Goal: Information Seeking & Learning: Compare options

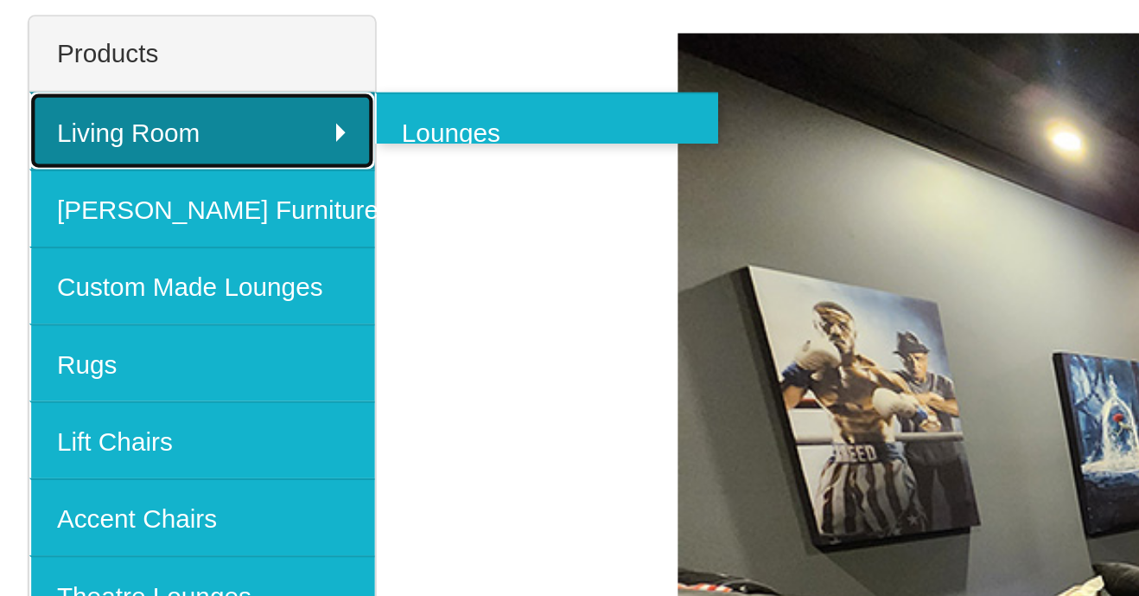
click at [91, 354] on link "Living Room" at bounding box center [95, 359] width 163 height 36
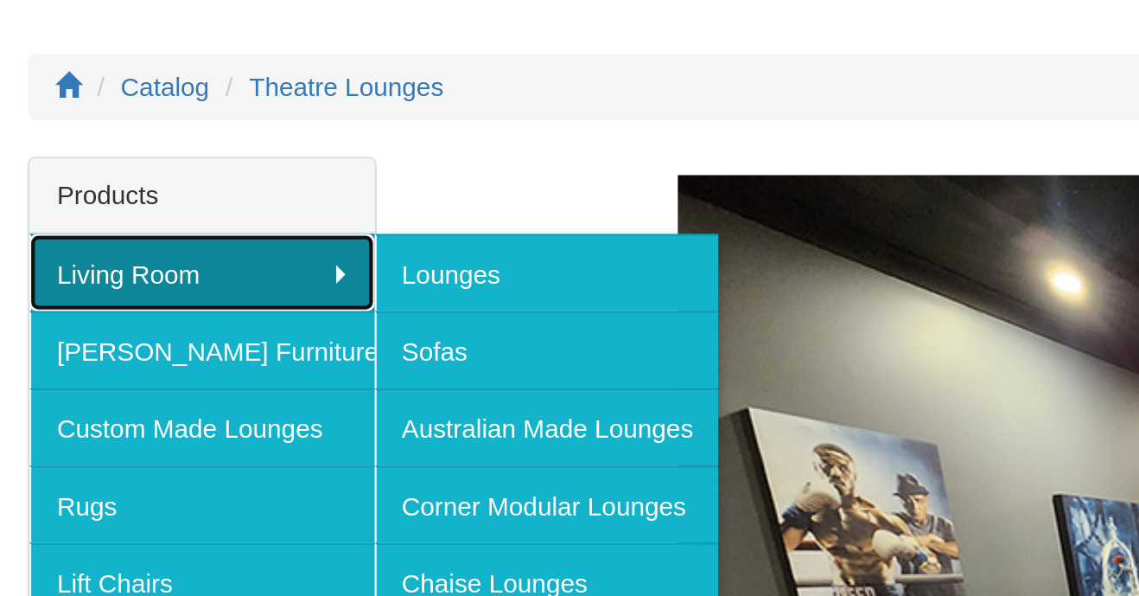
scroll to position [98, 0]
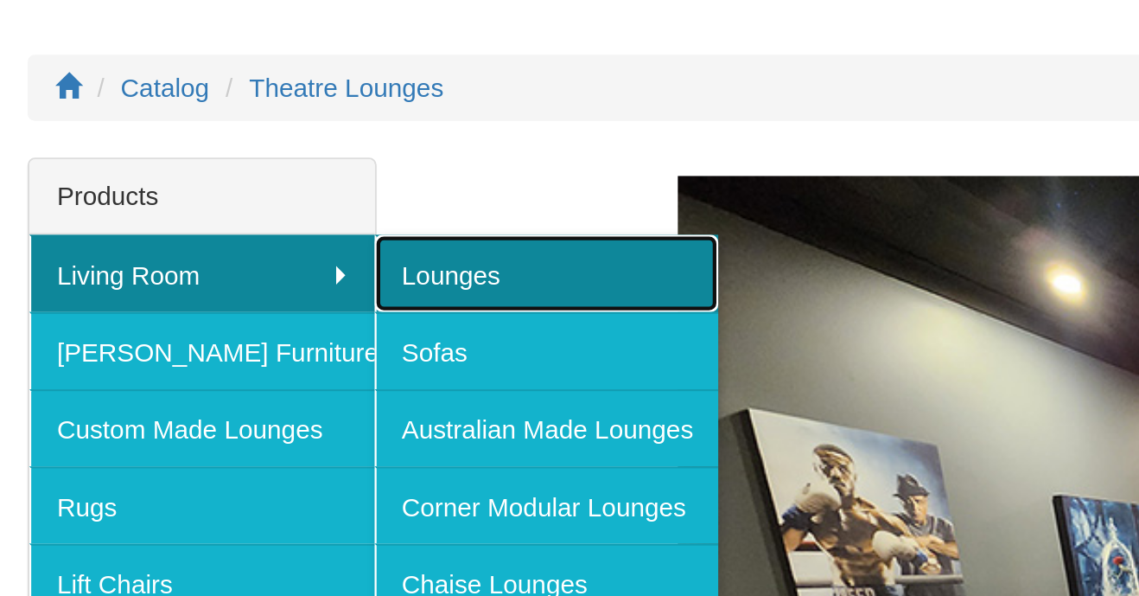
click at [224, 257] on link "Lounges" at bounding box center [257, 261] width 163 height 36
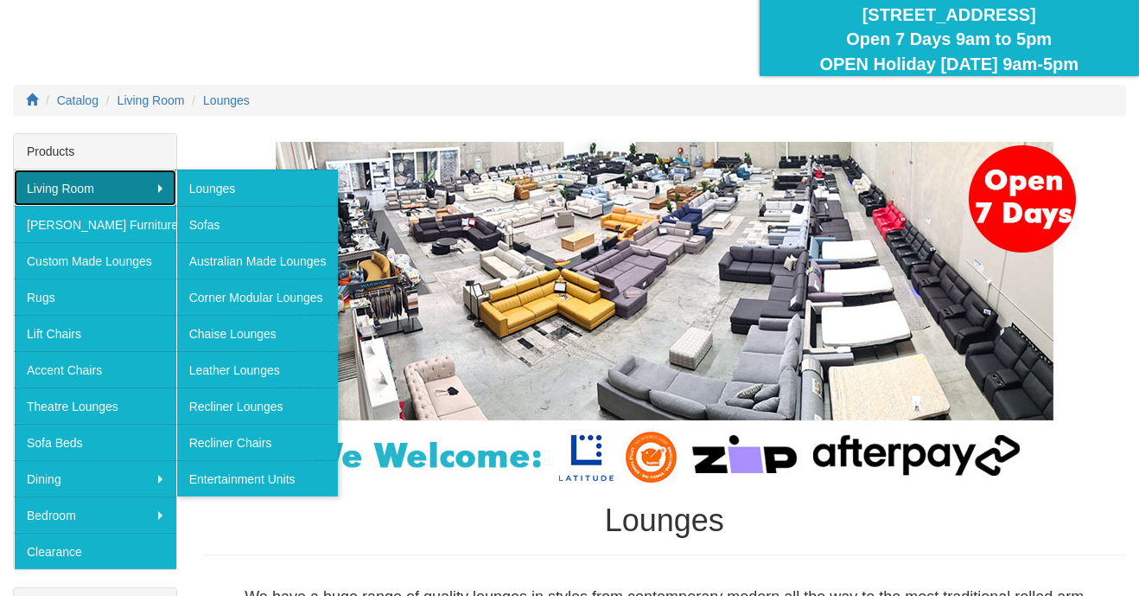
scroll to position [173, 0]
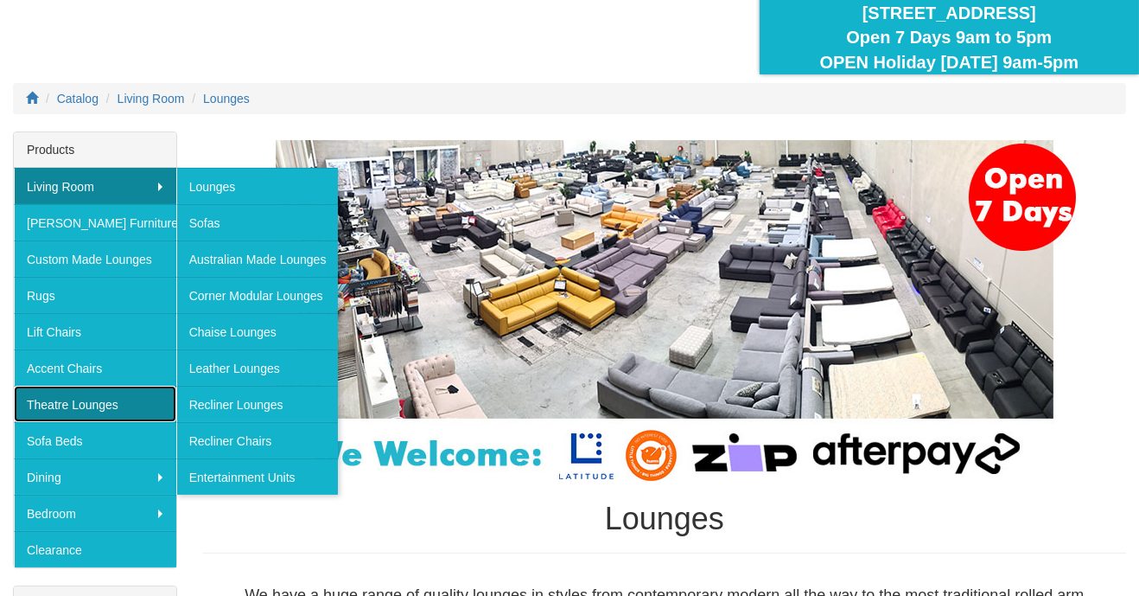
click at [85, 408] on link "Theatre Lounges" at bounding box center [95, 404] width 163 height 36
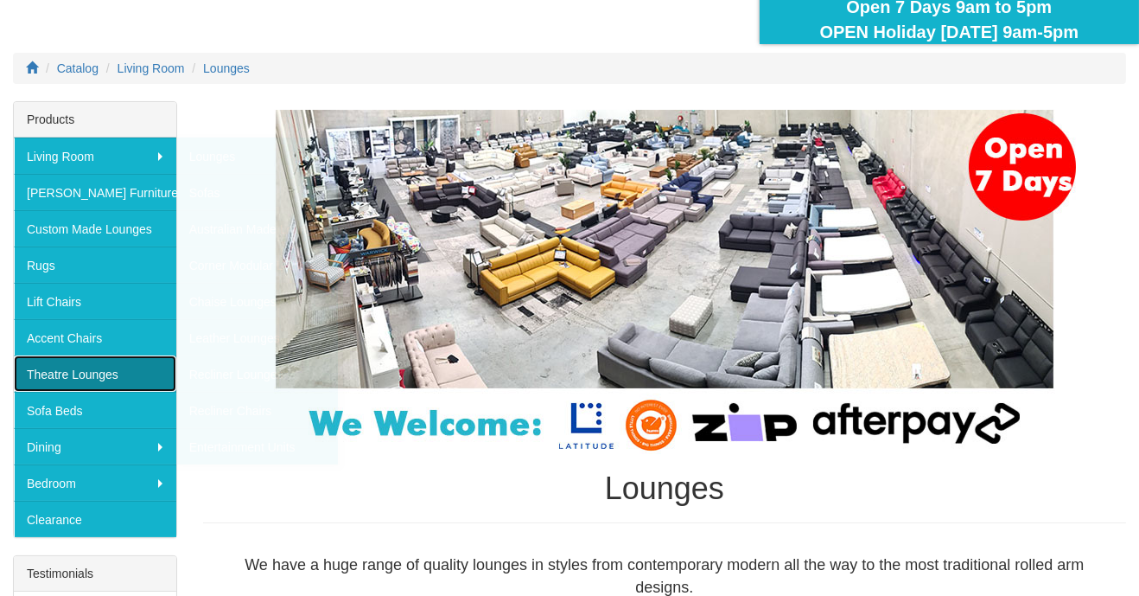
scroll to position [228, 0]
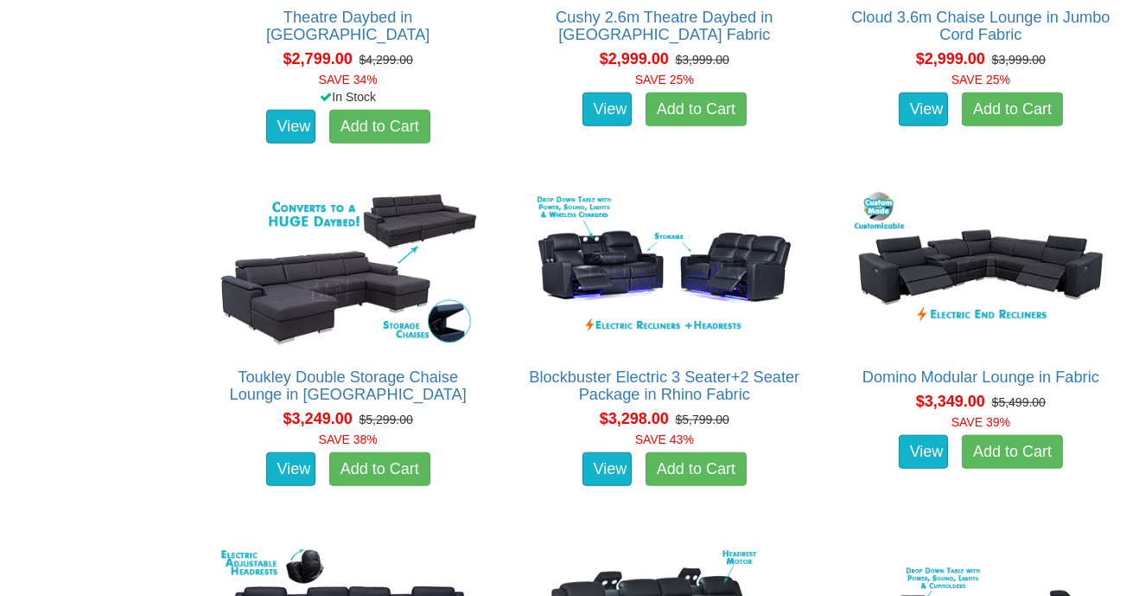
scroll to position [2843, 0]
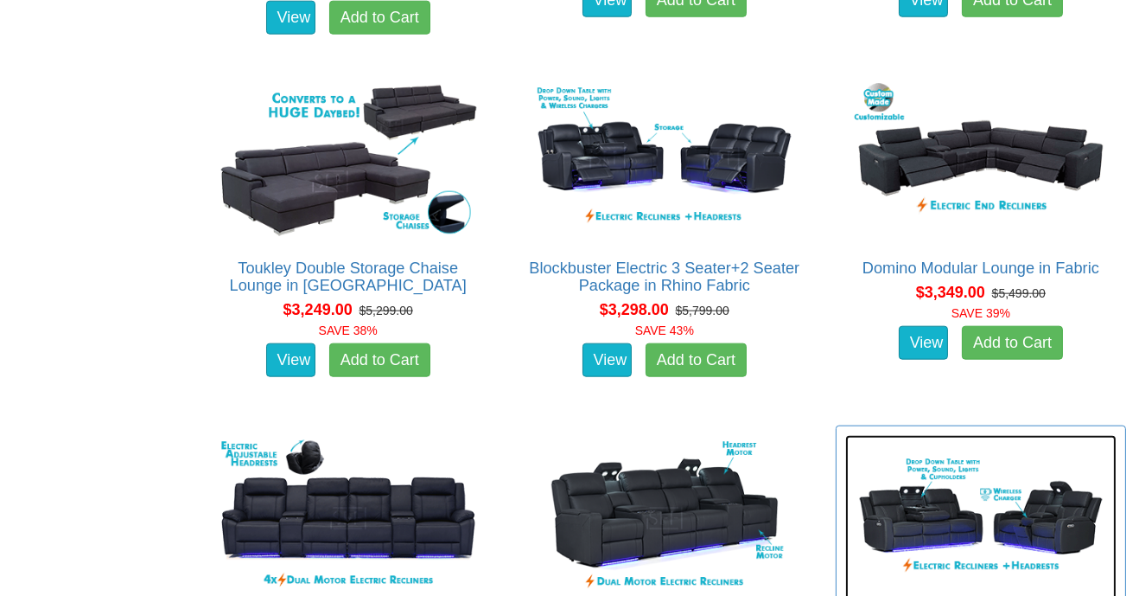
click at [1062, 473] on img at bounding box center [980, 518] width 271 height 166
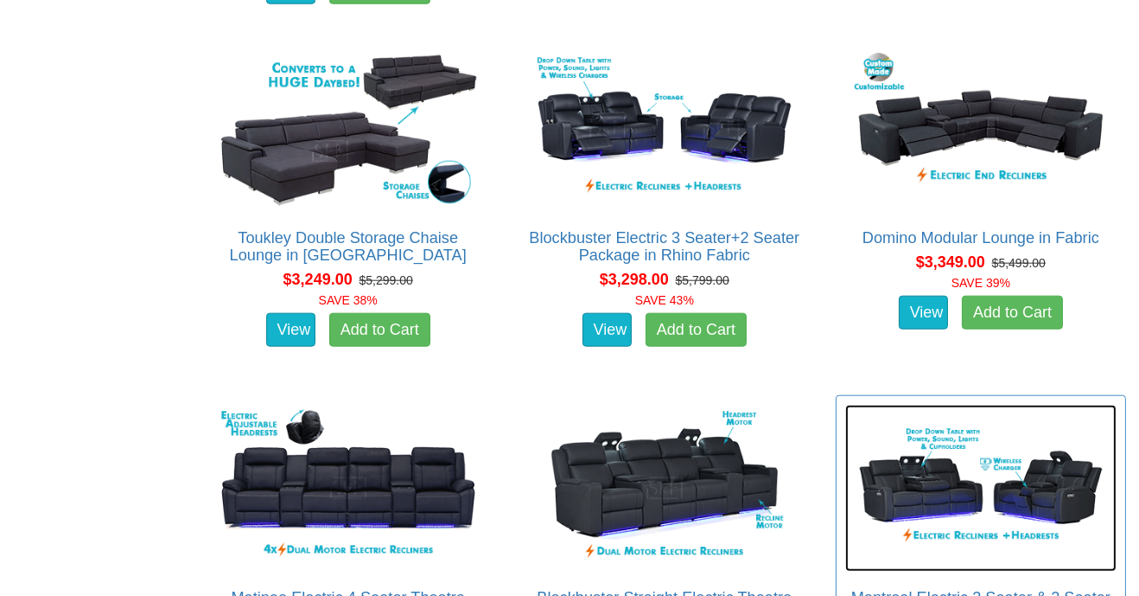
scroll to position [2975, 0]
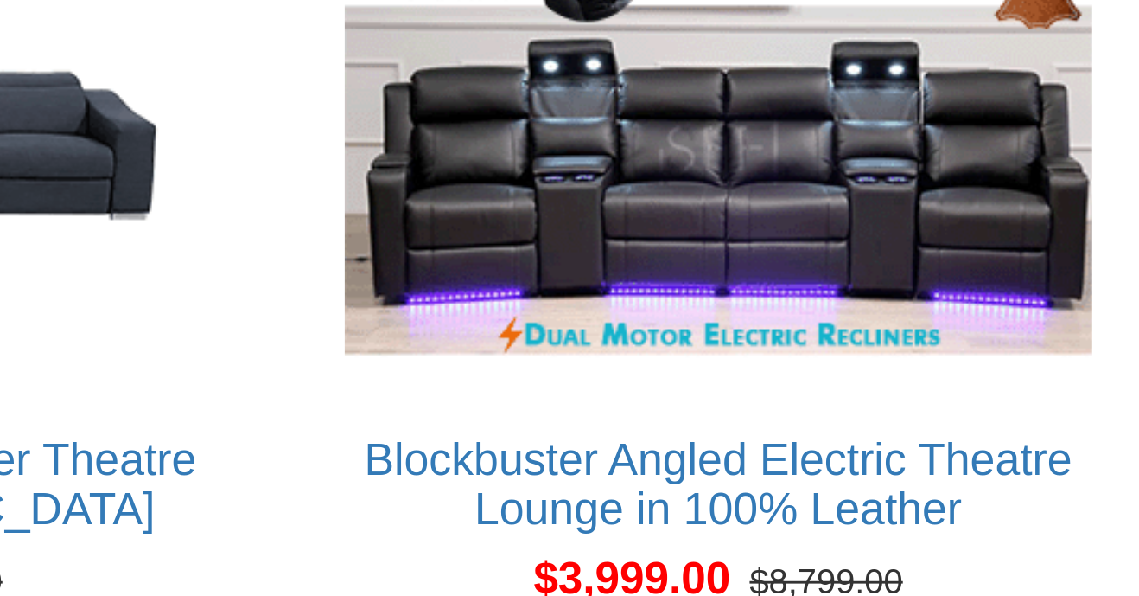
scroll to position [3987, 0]
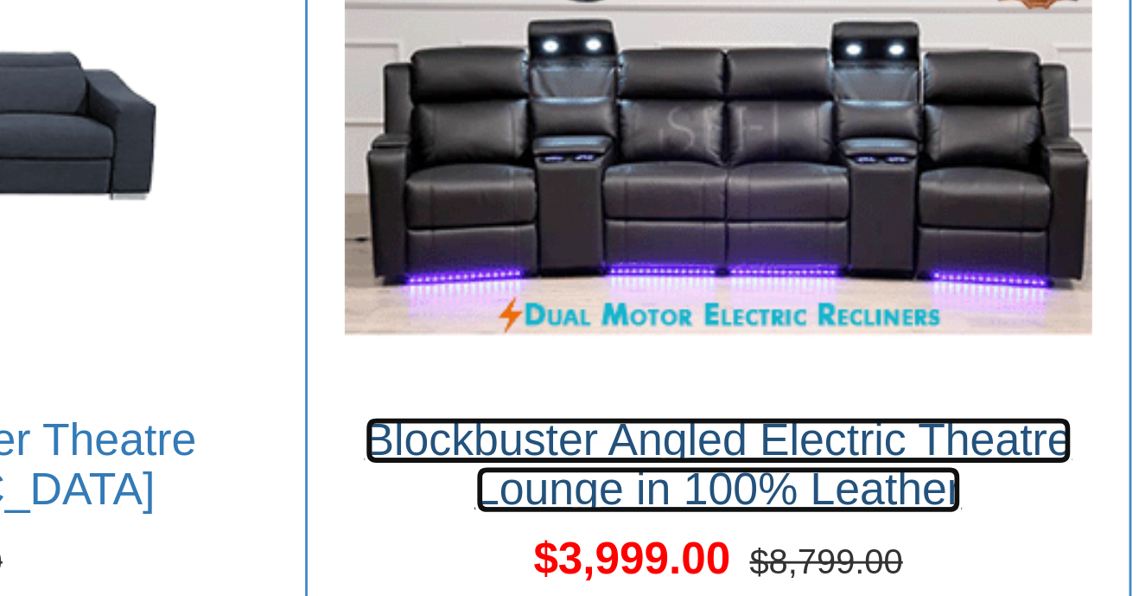
click at [1036, 286] on link "Blockbuster Angled Electric Theatre Lounge in 100% Leather" at bounding box center [981, 288] width 249 height 35
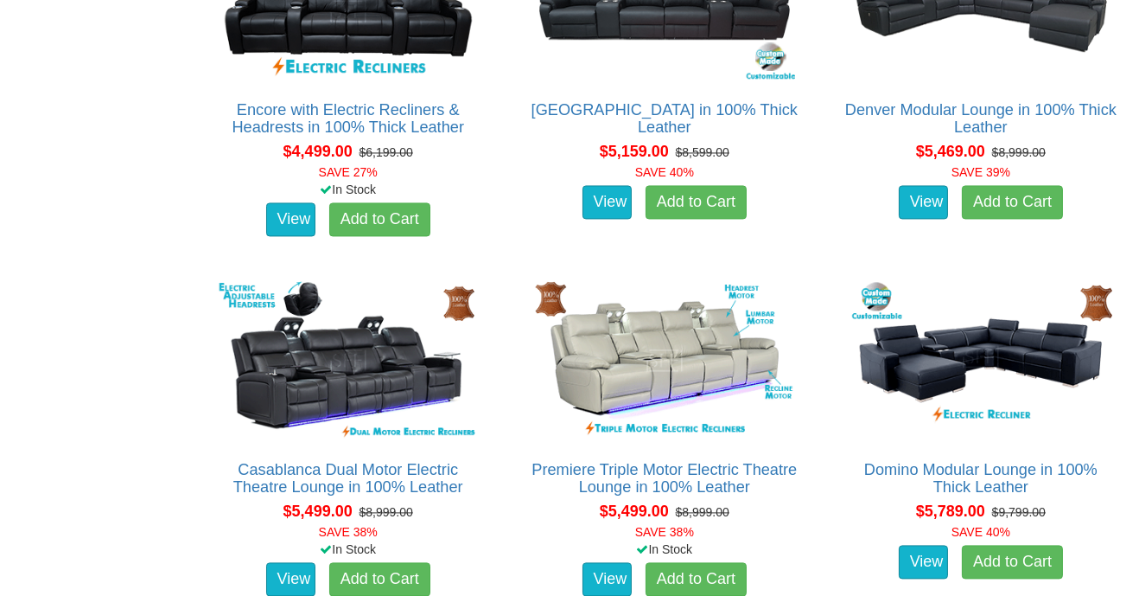
scroll to position [5226, 0]
